Goal: Task Accomplishment & Management: Manage account settings

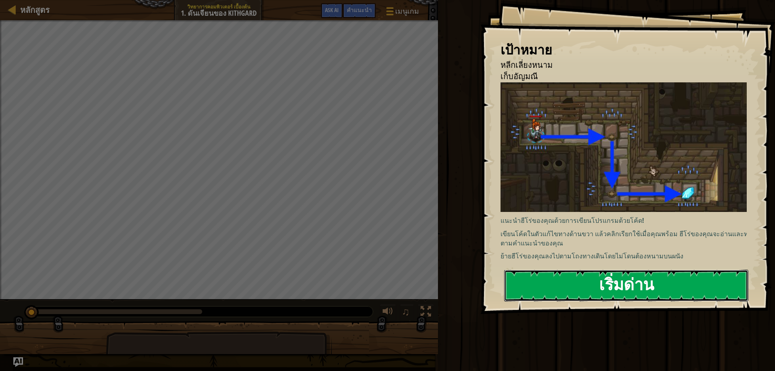
click at [586, 282] on button "เริ่มด่าน" at bounding box center [626, 286] width 244 height 32
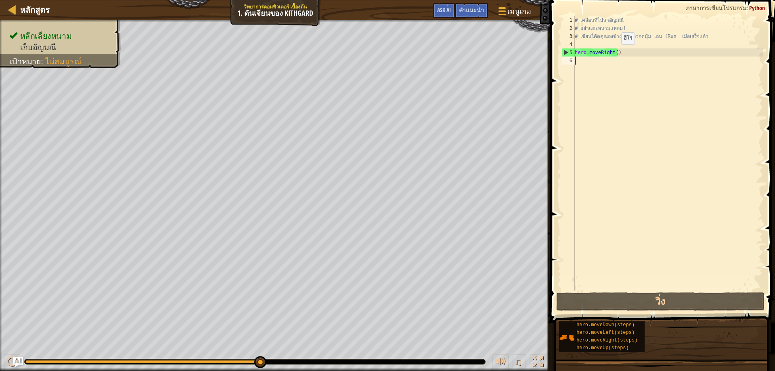
click at [614, 52] on div "# เคลื่อนที่ไปหาอัญมณี # อย่าแตะหนามแหลม! # เขียนโค้ดคุณลงข้างล่างแล้วกดปุ่ม เล…" at bounding box center [668, 161] width 190 height 291
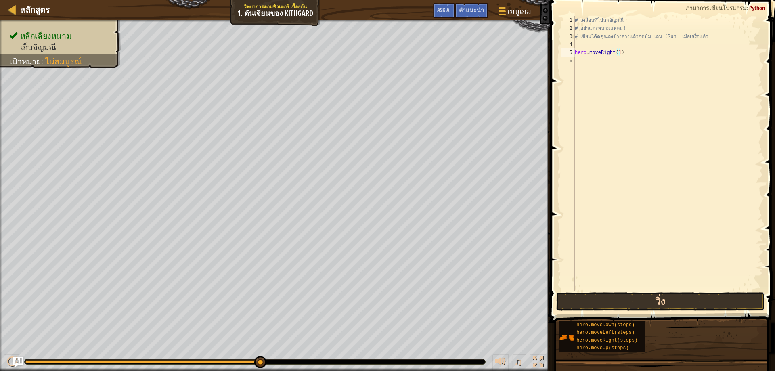
click at [666, 300] on button "วิ่ง" at bounding box center [660, 301] width 209 height 19
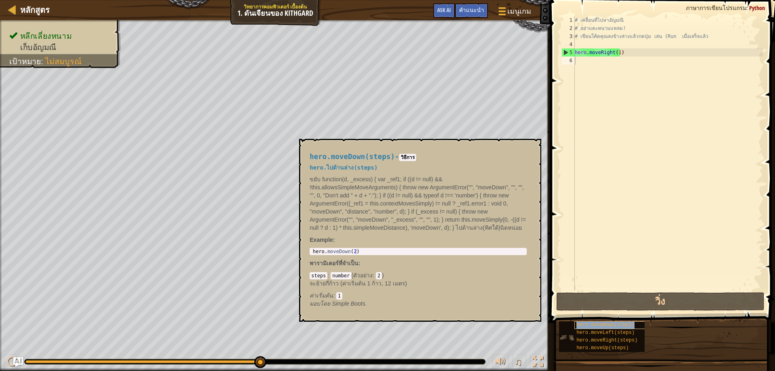
type textarea "hero.moveDown(steps)"
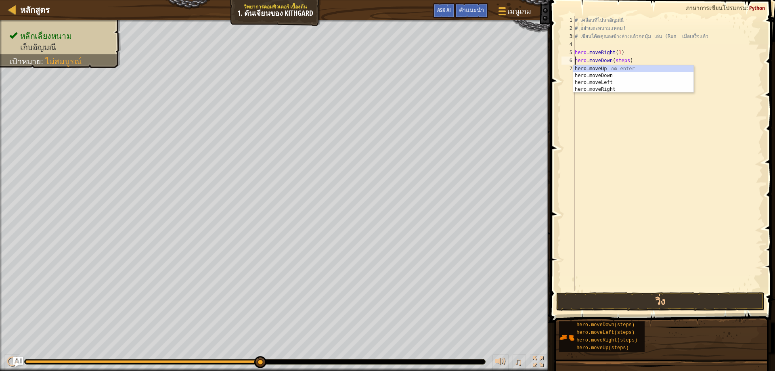
click at [606, 124] on div "# เคลื่อนที่ไปหา[PERSON_NAME] # อย่าแตะหนามแหลม! # เขียนโค้ดคุณลงข้างล่างแล้วกด…" at bounding box center [668, 161] width 190 height 291
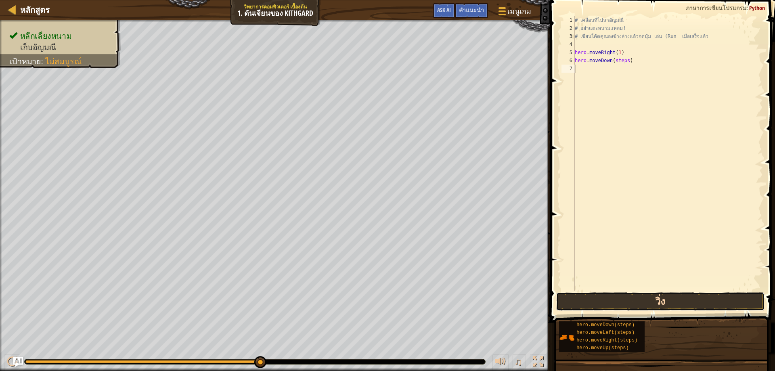
click at [662, 303] on button "วิ่ง" at bounding box center [660, 301] width 209 height 19
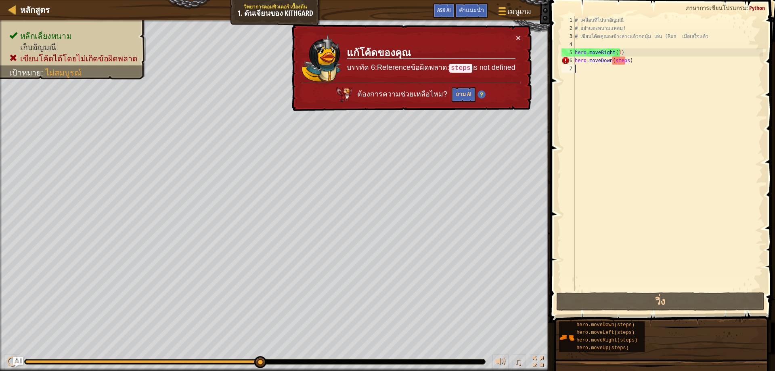
click at [623, 61] on div "# เคลื่อนที่ไปหา[PERSON_NAME] # อย่าแตะหนามแหลม! # เขียนโค้ดคุณลงข้างล่างแล้วกด…" at bounding box center [668, 161] width 190 height 291
click at [625, 61] on div "# เคลื่อนที่ไปหา[PERSON_NAME] # อย่าแตะหนามแหลม! # เขียนโค้ดคุณลงข้างล่างแล้วกด…" at bounding box center [668, 161] width 190 height 291
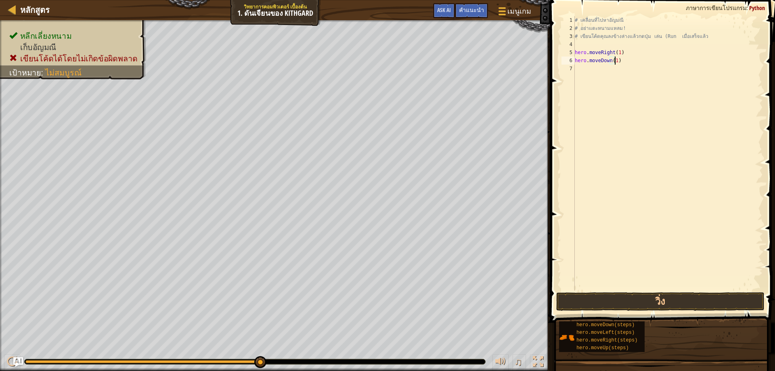
scroll to position [4, 3]
click at [656, 300] on button "วิ่ง" at bounding box center [660, 301] width 209 height 19
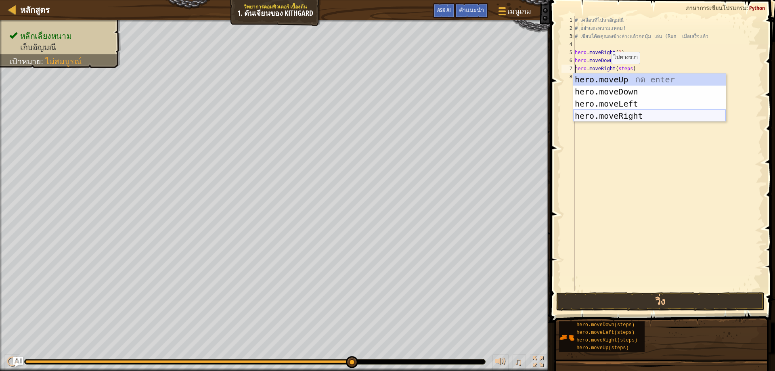
click at [628, 117] on div "hero.moveUp กด enter hero.moveDown กด enter hero.moveLeft กด enter hero.moveRig…" at bounding box center [649, 109] width 153 height 73
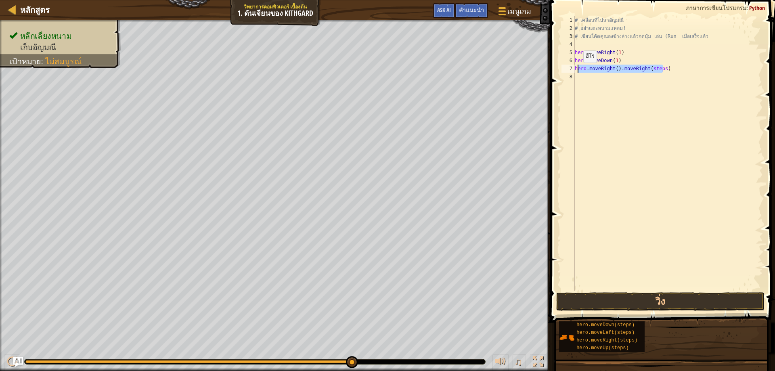
drag, startPoint x: 674, startPoint y: 67, endPoint x: 576, endPoint y: 71, distance: 97.7
click at [576, 71] on div "# เคลื่อนที่ไปหา[PERSON_NAME] # อย่าแตะหนามแหลม! # เขียนโค้ดคุณลงข้างล่างแล้วกด…" at bounding box center [668, 161] width 190 height 291
type textarea "h"
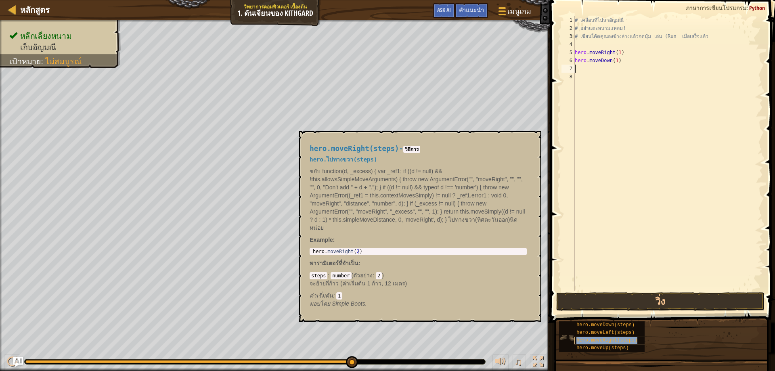
click at [615, 341] on span "hero.moveRight(steps)" at bounding box center [606, 340] width 61 height 6
click at [627, 70] on div "# เคลื่อนที่ไปหา[PERSON_NAME] # อย่าแตะหนามแหลม! # เขียนโค้ดคุณลงข้างล่างแล้วกด…" at bounding box center [668, 153] width 190 height 274
type textarea "hero.moveRight(1)"
click at [632, 88] on div "# เคลื่อนที่ไปหา[PERSON_NAME] # อย่าแตะหนามแหลม! # เขียนโค้ดคุณลงข้างล่างแล้วกด…" at bounding box center [668, 161] width 190 height 291
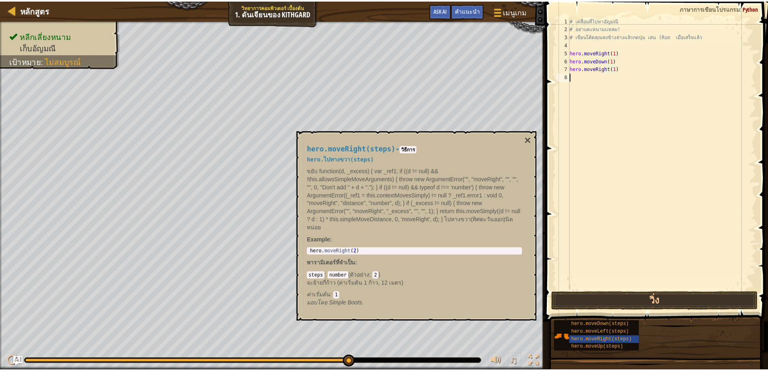
scroll to position [4, 0]
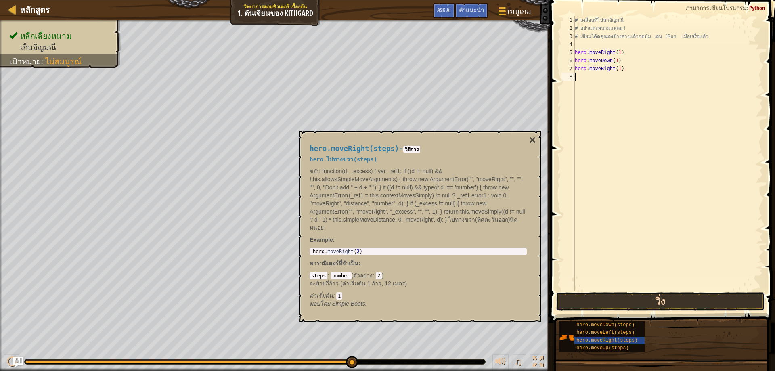
click at [662, 301] on button "วิ่ง" at bounding box center [660, 301] width 209 height 19
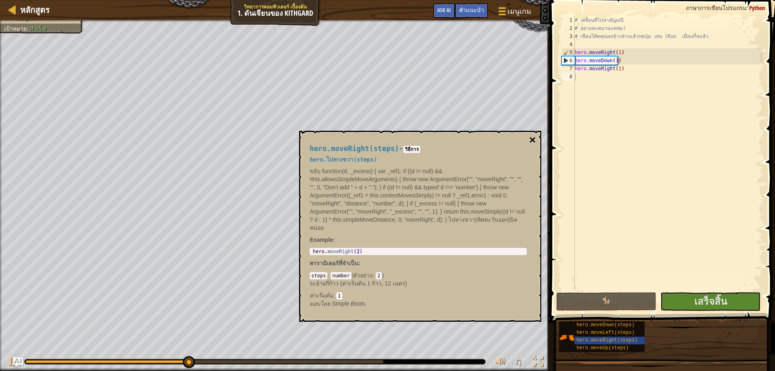
click at [534, 140] on button "×" at bounding box center [532, 139] width 6 height 11
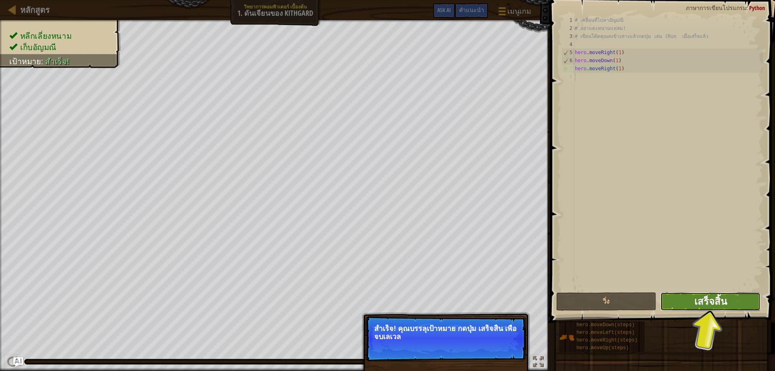
click at [701, 300] on span "เสร็จสิ้น" at bounding box center [710, 301] width 33 height 13
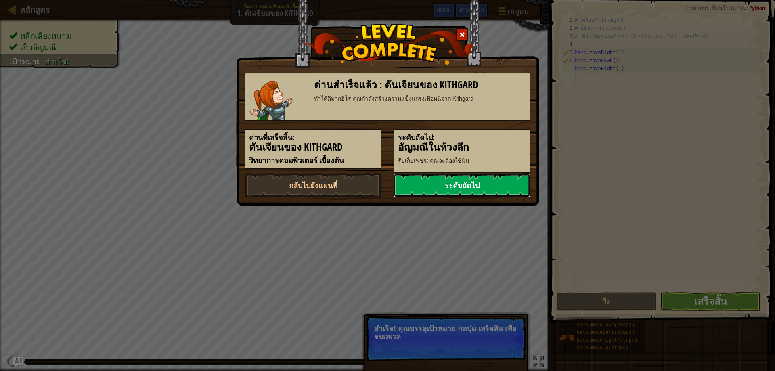
click at [483, 186] on link "ระดับถัดไป" at bounding box center [461, 185] width 137 height 24
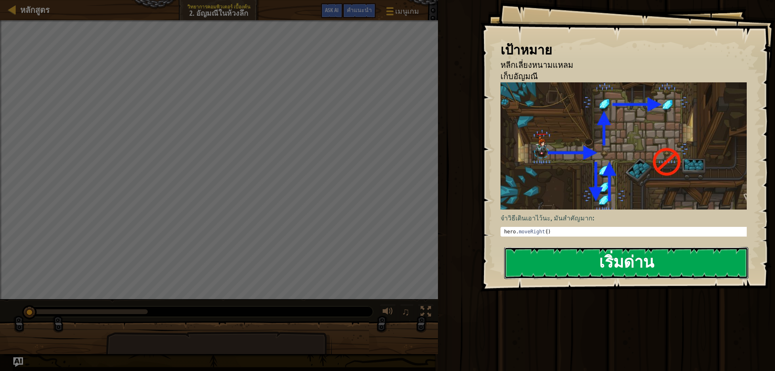
click at [607, 264] on button "เริ่มด่าน" at bounding box center [626, 263] width 244 height 32
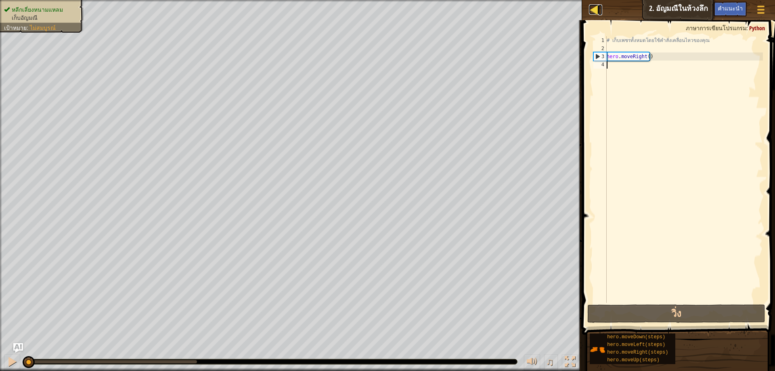
click at [594, 9] on div at bounding box center [594, 9] width 10 height 10
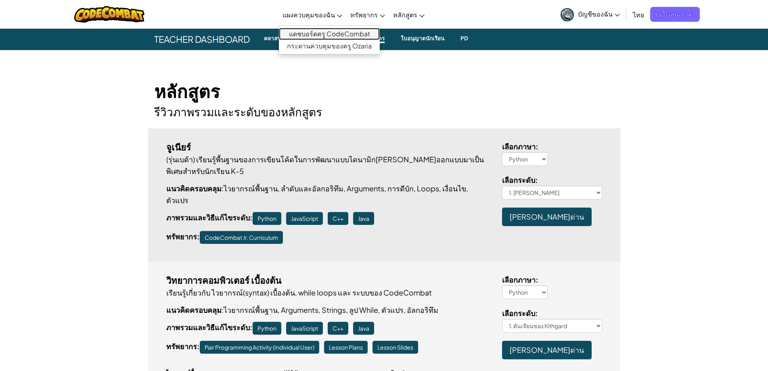
click at [320, 34] on link "แดชบอร์ดครู CodeCombat" at bounding box center [329, 34] width 101 height 12
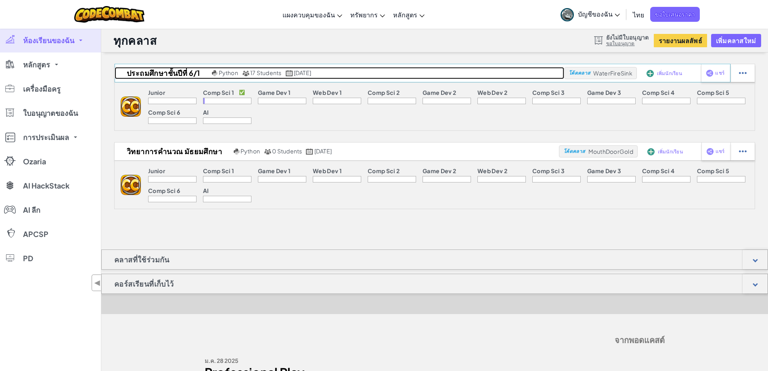
click at [153, 71] on h2 "ประถมศึกษาชั้นปีที่ 6/1" at bounding box center [162, 73] width 95 height 12
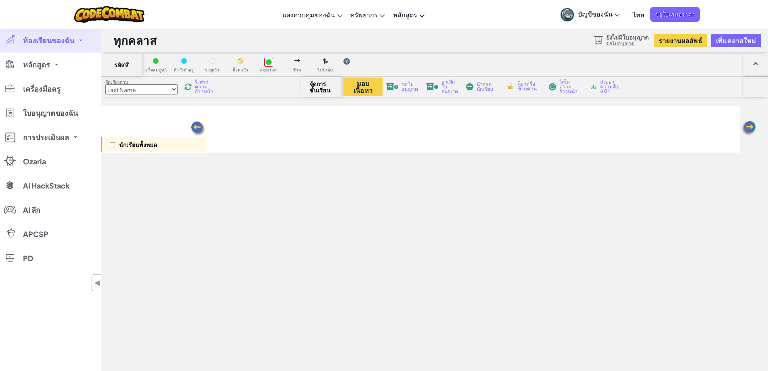
select select "560f1a9f22961295f9427742"
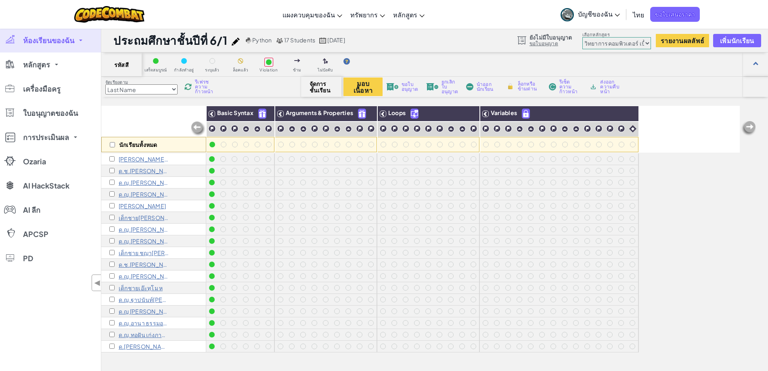
click at [197, 128] on img at bounding box center [198, 129] width 16 height 16
